Goal: Task Accomplishment & Management: Manage account settings

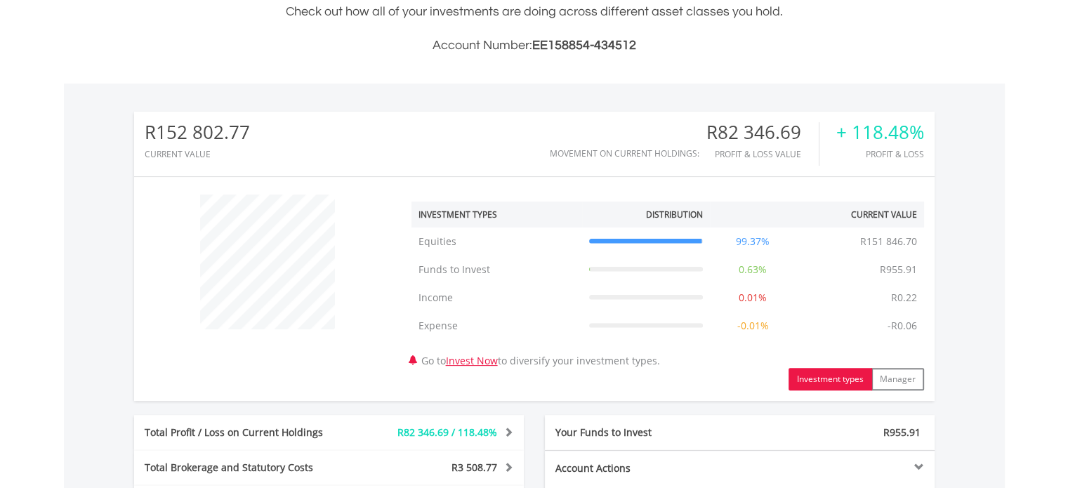
scroll to position [135, 267]
click at [326, 377] on div "﻿ Investment Types Distribution Current Value Show All Equities Equities R151 8…" at bounding box center [534, 289] width 801 height 203
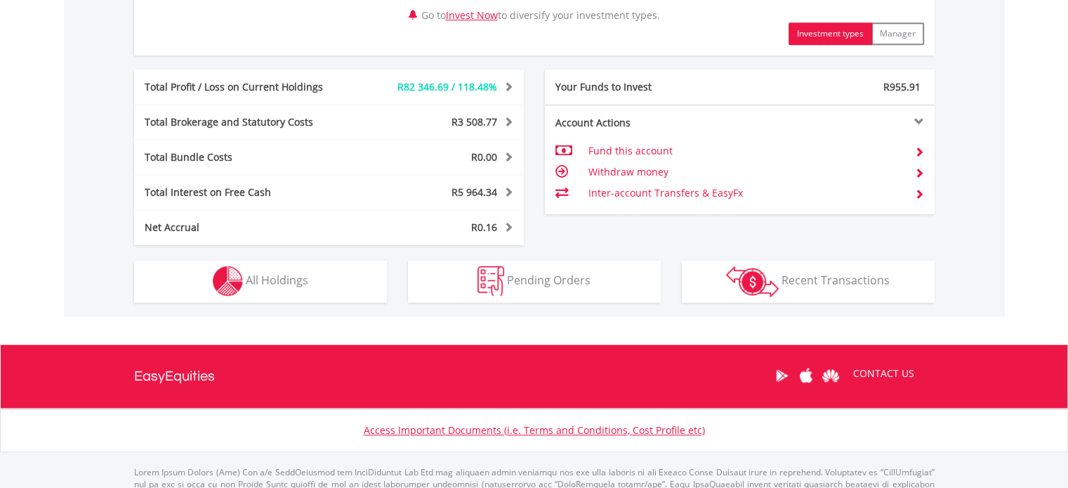
scroll to position [702, 0]
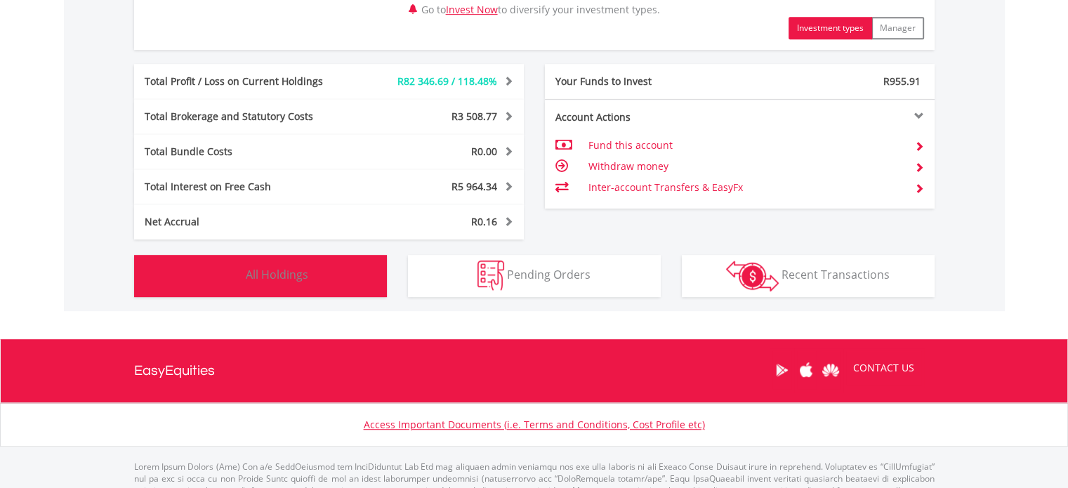
click at [313, 280] on button "Holdings All Holdings" at bounding box center [260, 276] width 253 height 42
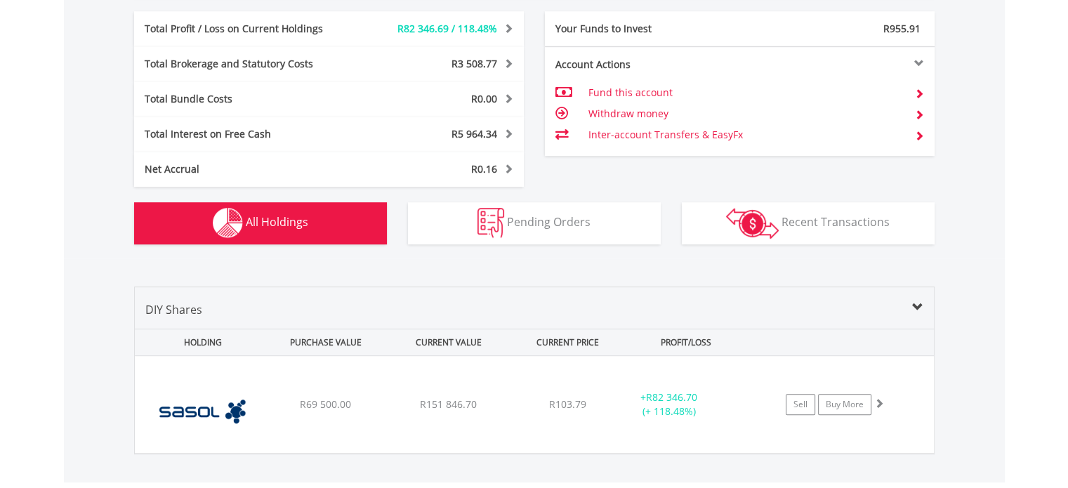
scroll to position [978, 0]
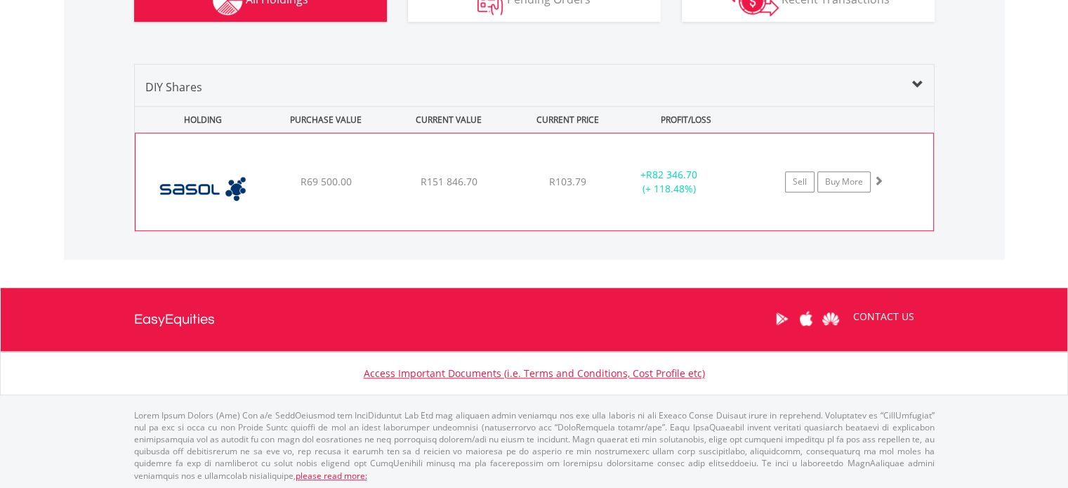
click at [207, 188] on img at bounding box center [203, 189] width 121 height 76
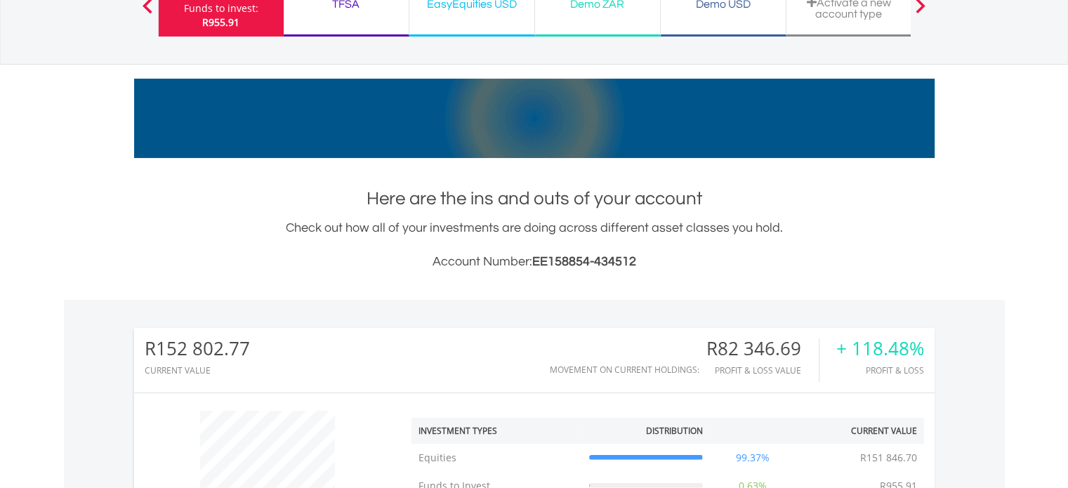
scroll to position [0, 0]
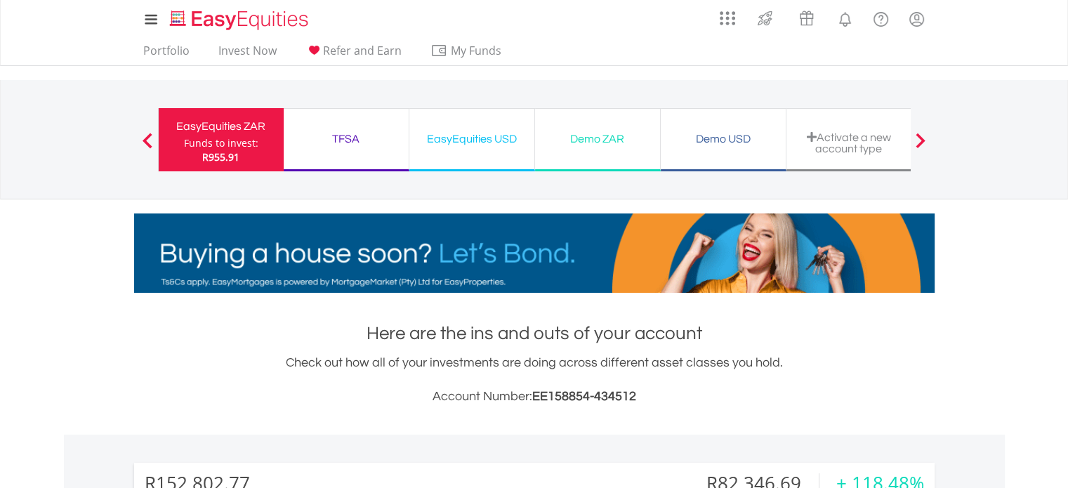
click at [258, 128] on div "EasyEquities ZAR" at bounding box center [221, 127] width 108 height 20
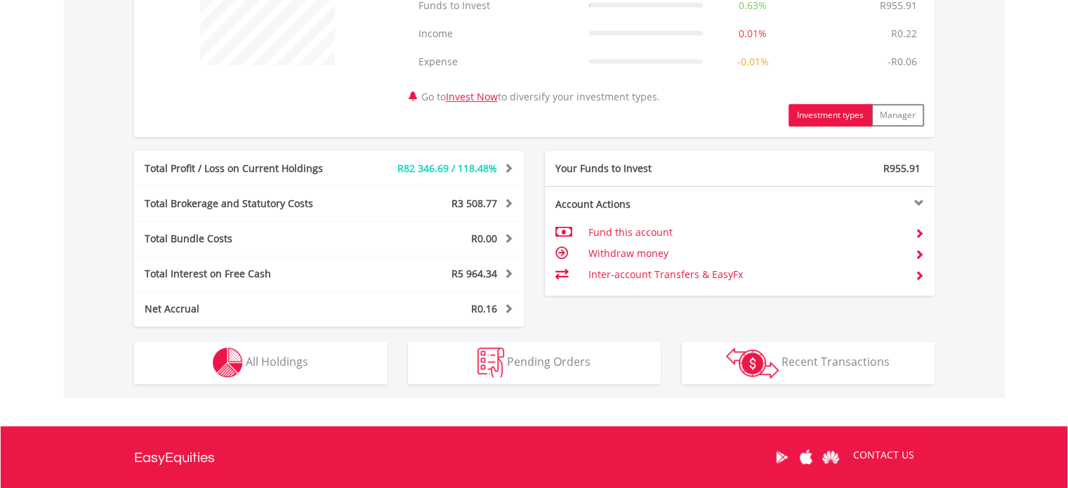
scroll to position [632, 0]
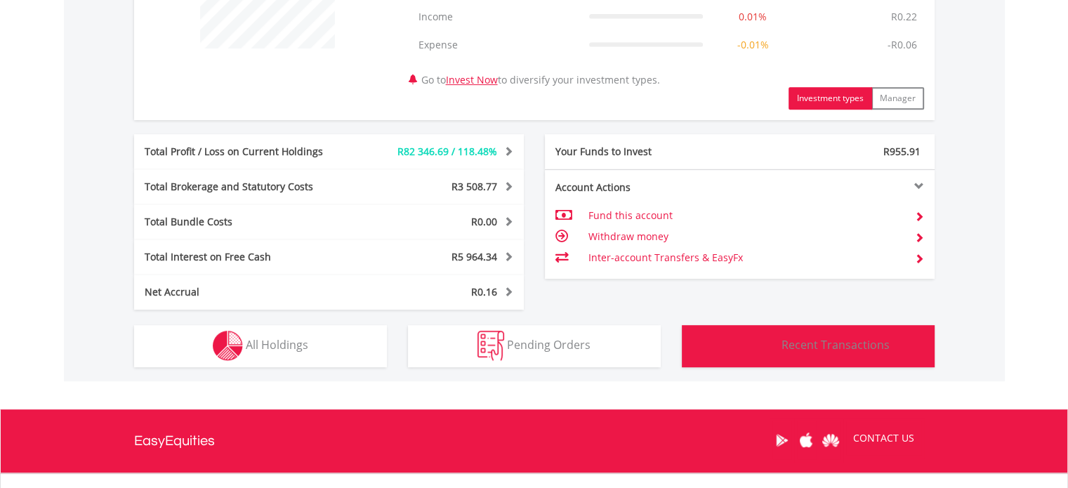
click at [787, 340] on span "Recent Transactions" at bounding box center [836, 344] width 108 height 15
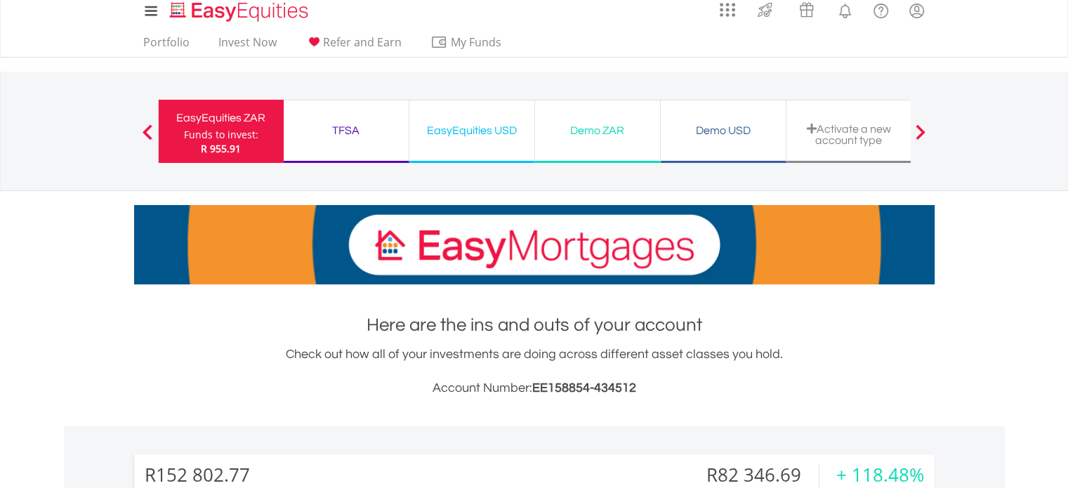
scroll to position [0, 0]
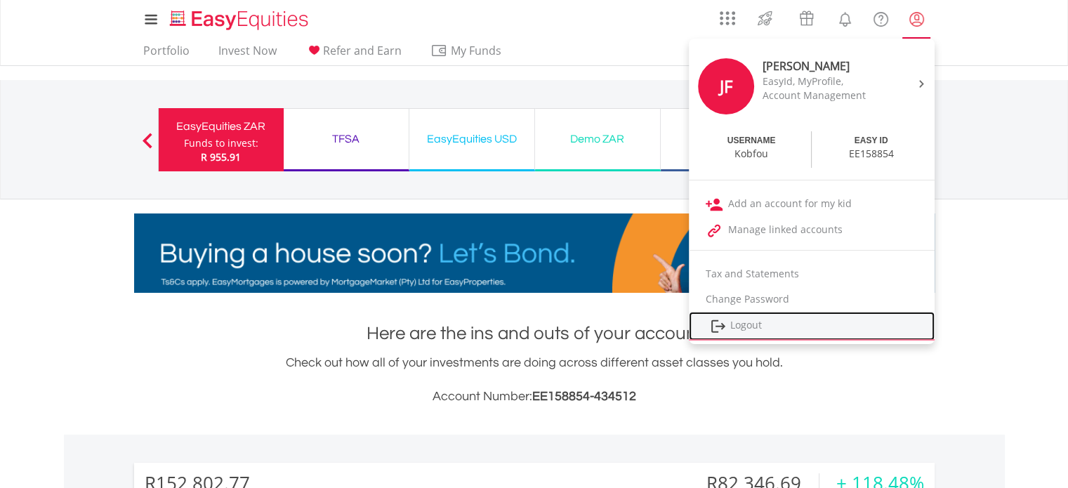
click at [767, 322] on link "Logout" at bounding box center [812, 326] width 246 height 29
